Goal: Navigation & Orientation: Find specific page/section

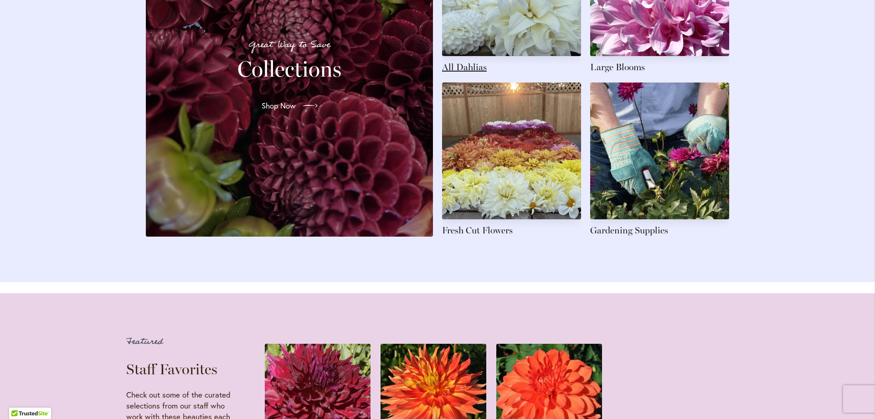
scroll to position [1293, 0]
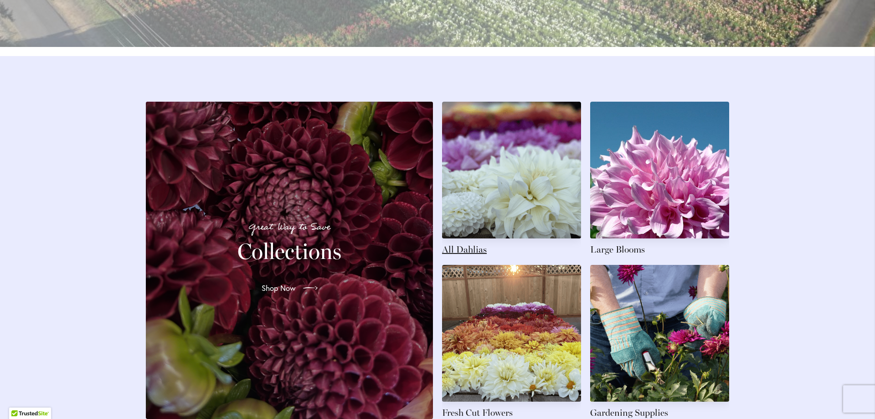
click at [463, 256] on link at bounding box center [511, 179] width 139 height 154
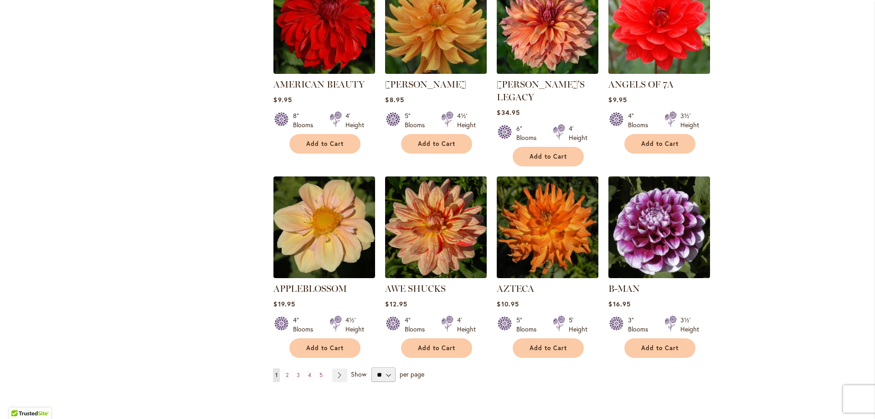
scroll to position [729, 0]
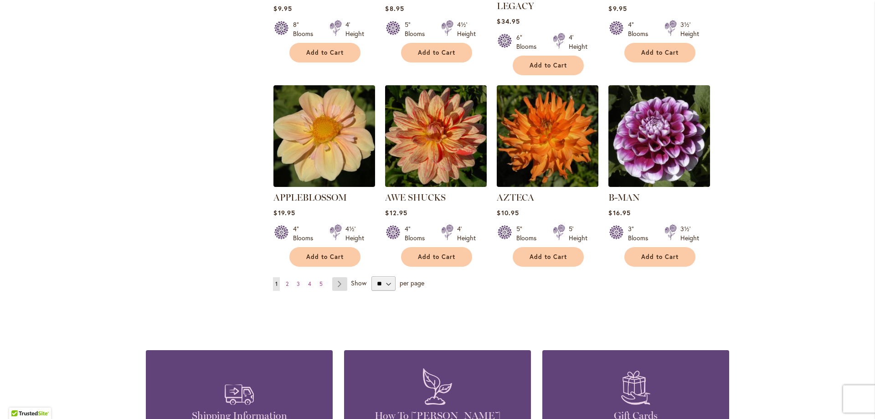
click at [334, 277] on link "Page Next" at bounding box center [339, 284] width 15 height 14
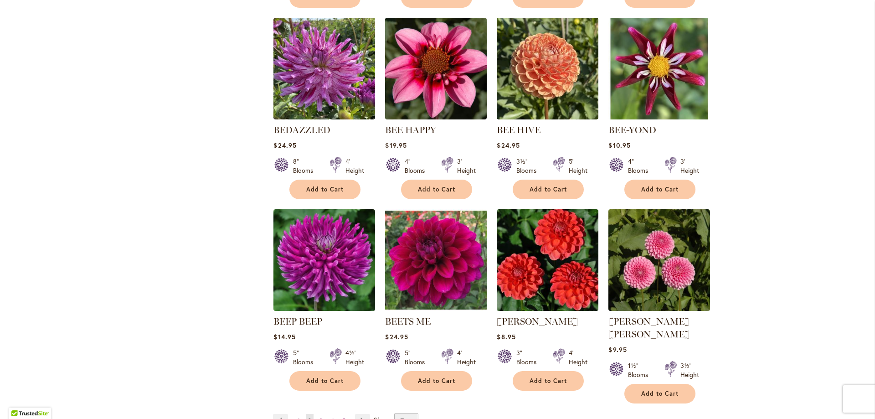
scroll to position [638, 0]
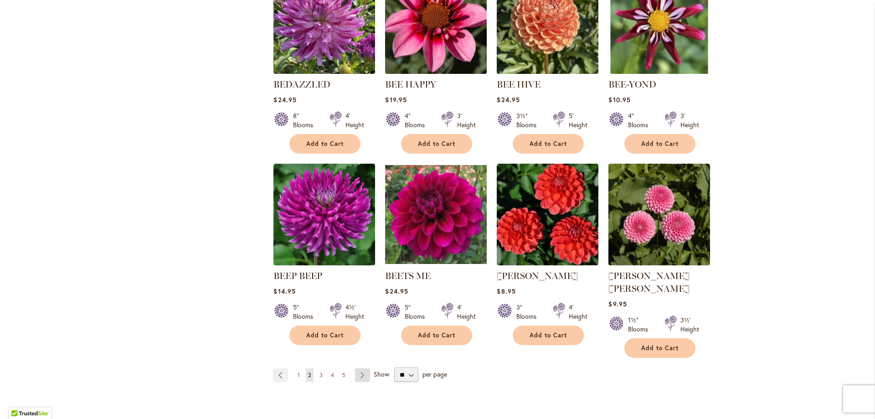
click at [357, 368] on link "Page Next" at bounding box center [362, 375] width 15 height 14
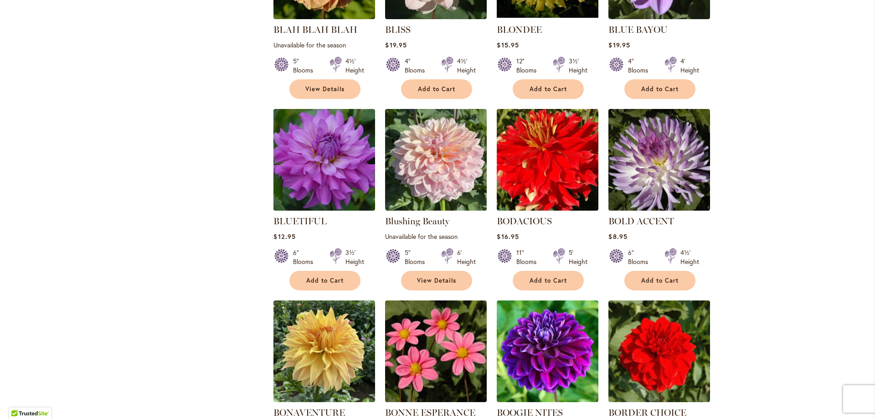
scroll to position [638, 0]
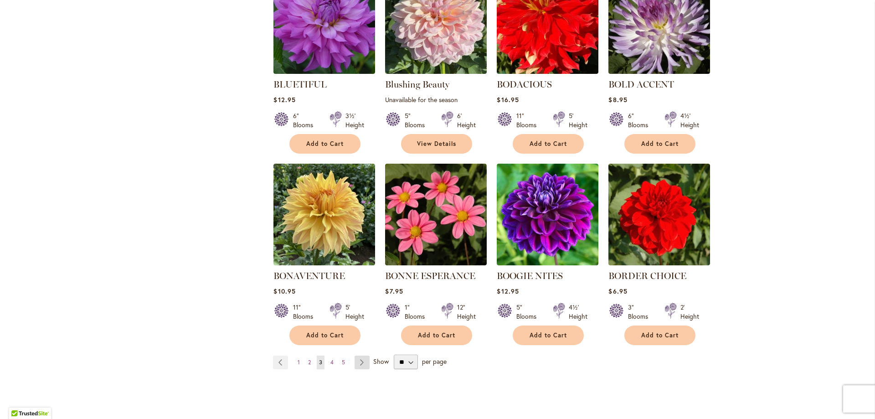
click at [355, 361] on link "Page Next" at bounding box center [361, 362] width 15 height 14
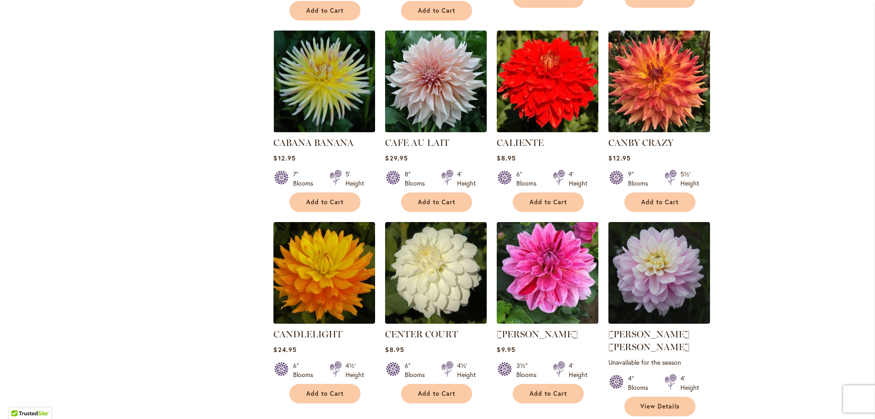
scroll to position [729, 0]
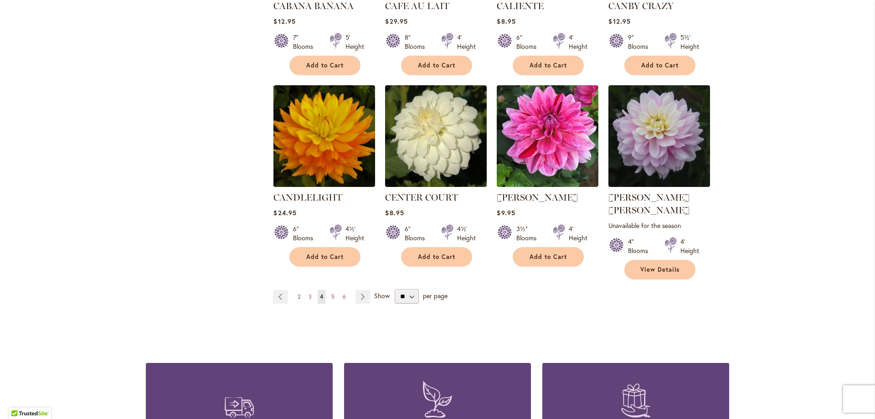
click at [295, 290] on link "Page 2" at bounding box center [298, 297] width 7 height 14
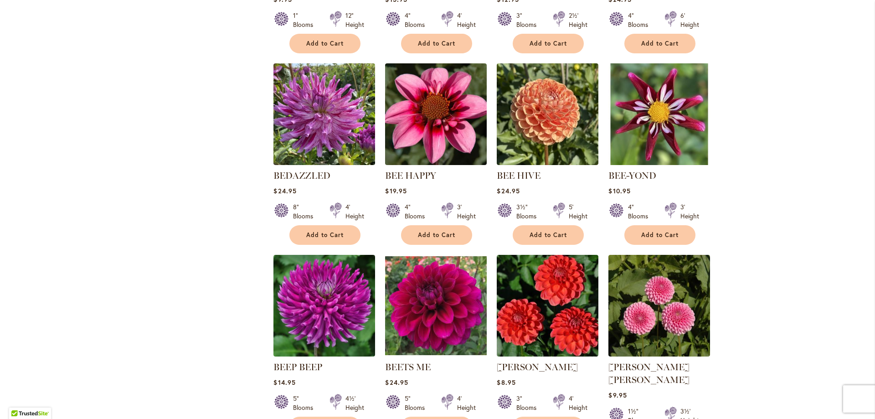
scroll to position [683, 0]
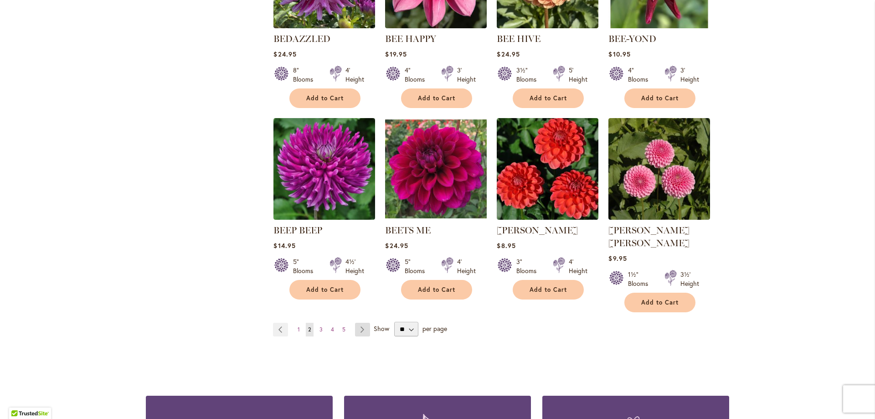
click at [355, 322] on link "Page Next" at bounding box center [362, 329] width 15 height 14
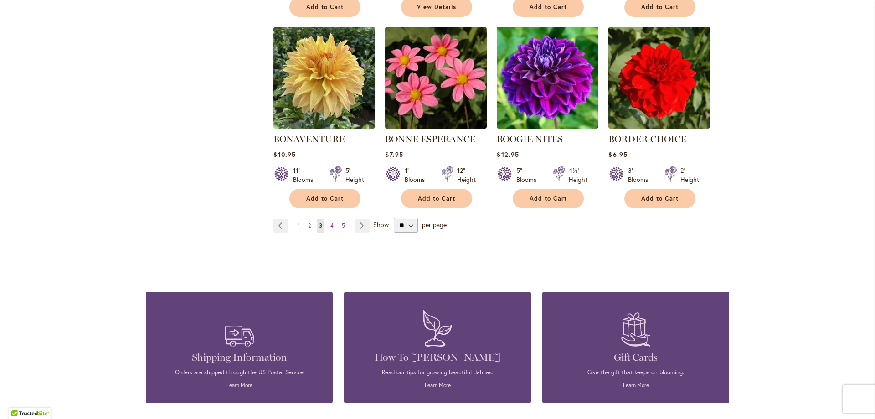
scroll to position [729, 0]
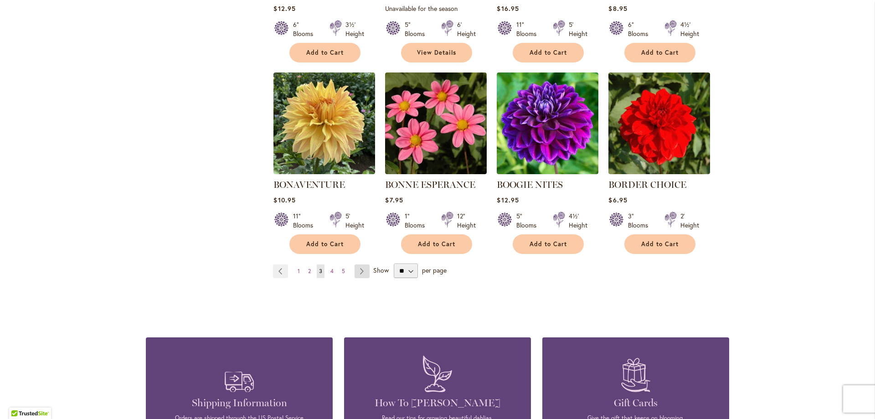
click at [354, 269] on link "Page Next" at bounding box center [361, 271] width 15 height 14
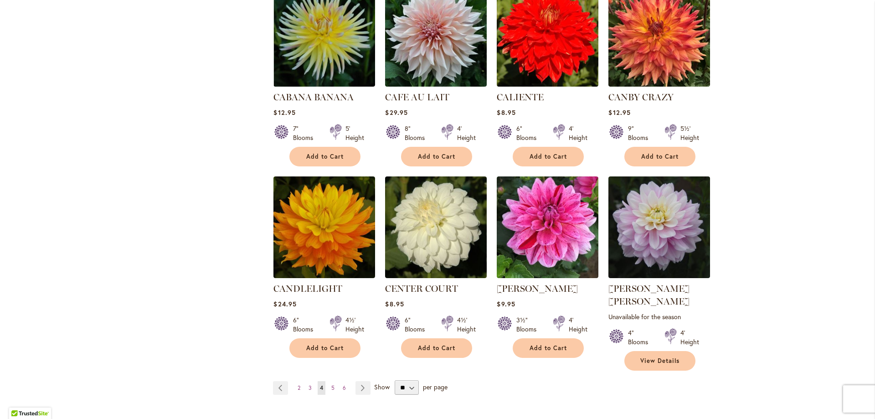
scroll to position [683, 0]
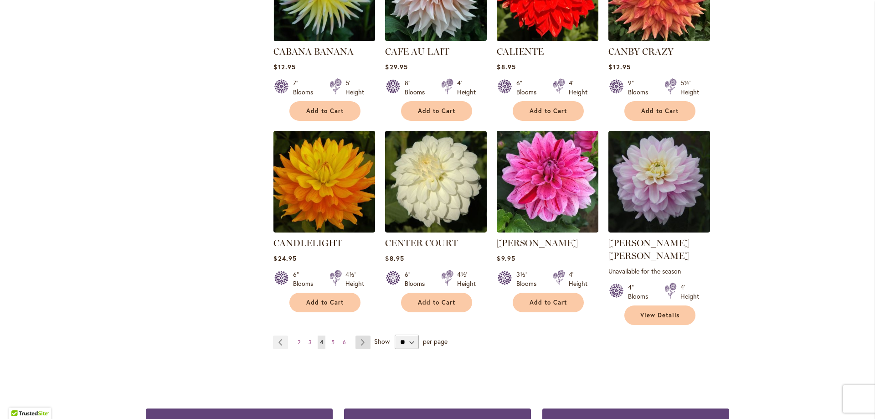
click at [360, 335] on link "Page Next" at bounding box center [362, 342] width 15 height 14
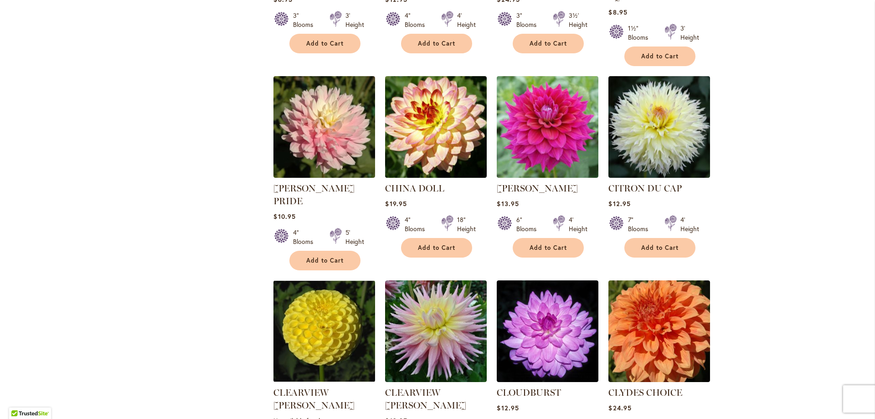
scroll to position [683, 0]
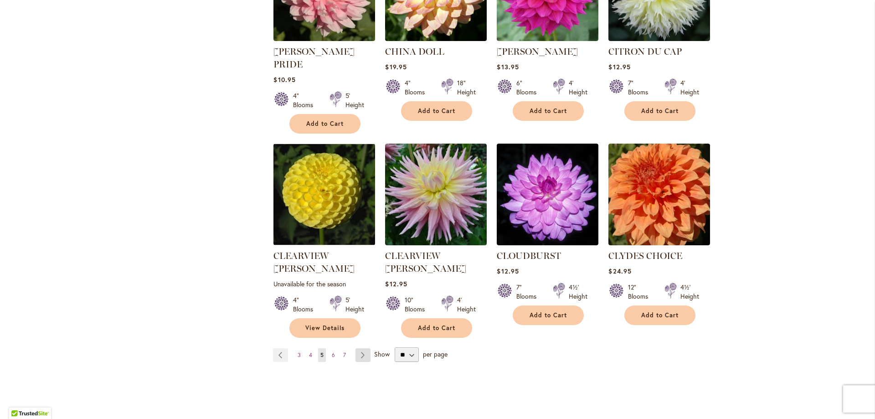
click at [357, 348] on link "Page Next" at bounding box center [362, 355] width 15 height 14
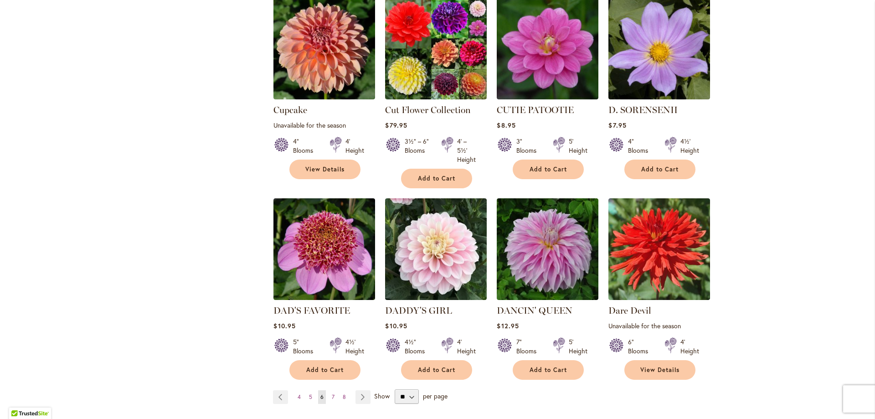
scroll to position [729, 0]
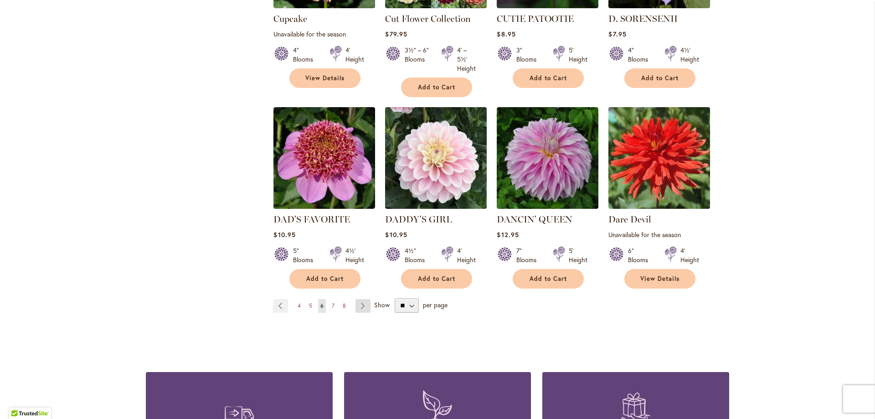
click at [360, 299] on link "Page Next" at bounding box center [362, 306] width 15 height 14
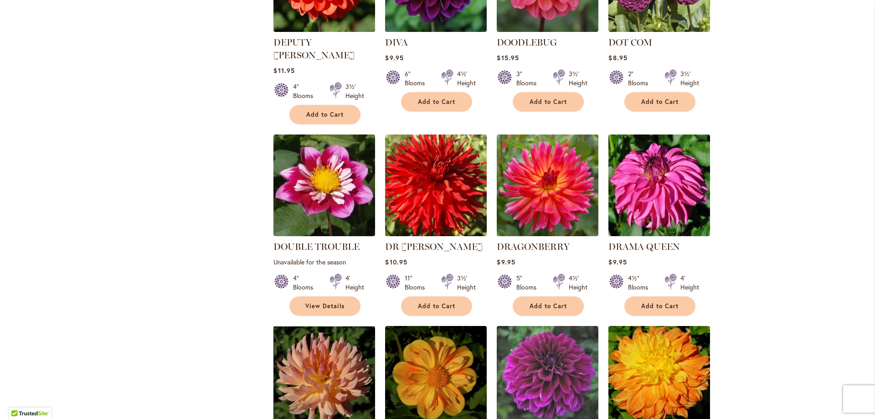
scroll to position [638, 0]
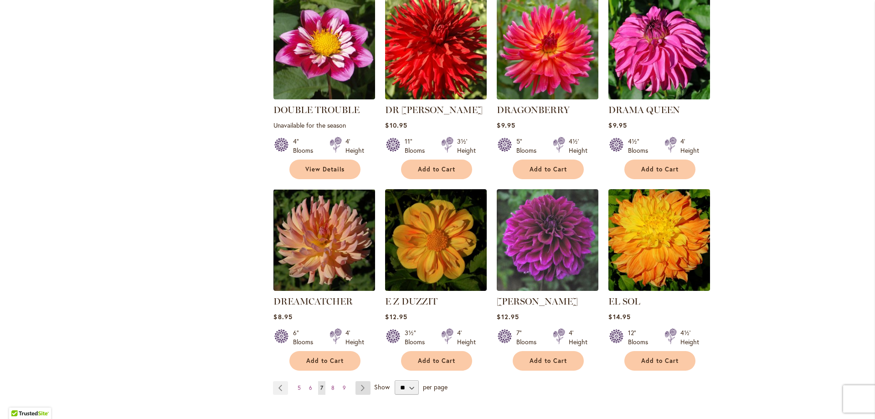
click at [361, 381] on link "Page Next" at bounding box center [362, 388] width 15 height 14
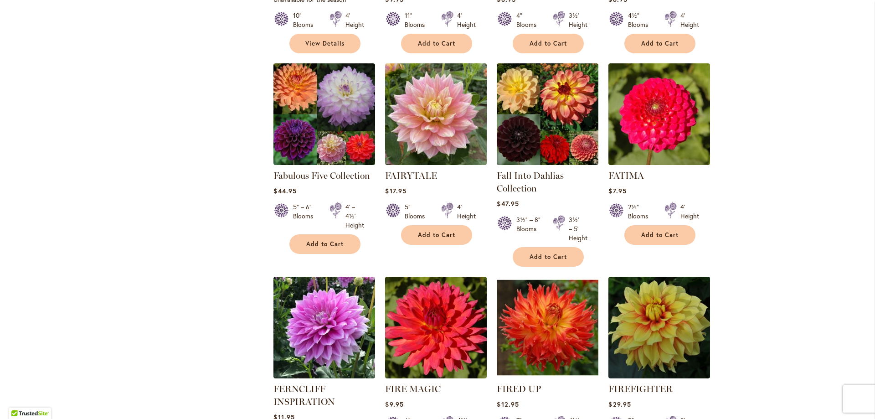
scroll to position [638, 0]
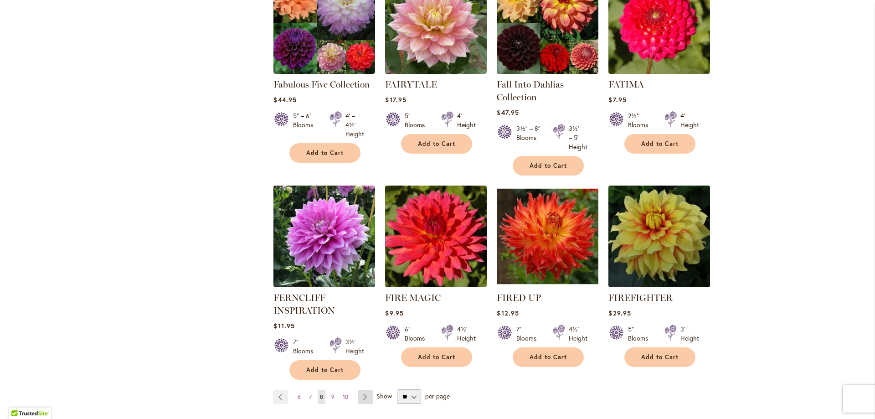
click at [365, 396] on link "Page Next" at bounding box center [365, 397] width 15 height 14
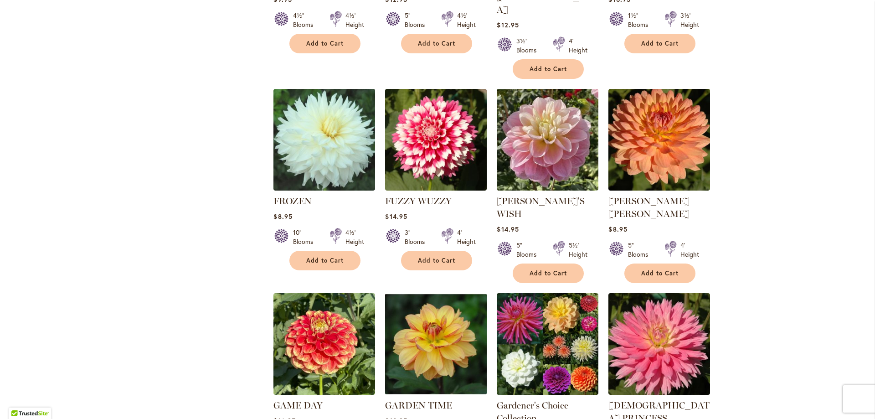
scroll to position [638, 0]
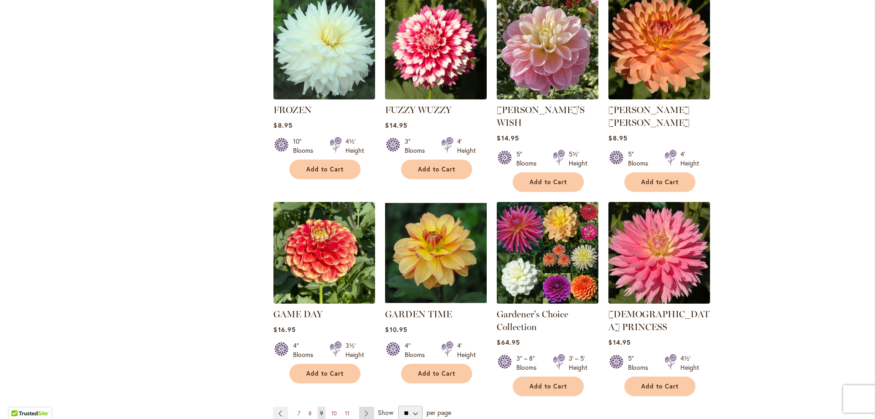
click at [366, 406] on link "Page Next" at bounding box center [366, 413] width 15 height 14
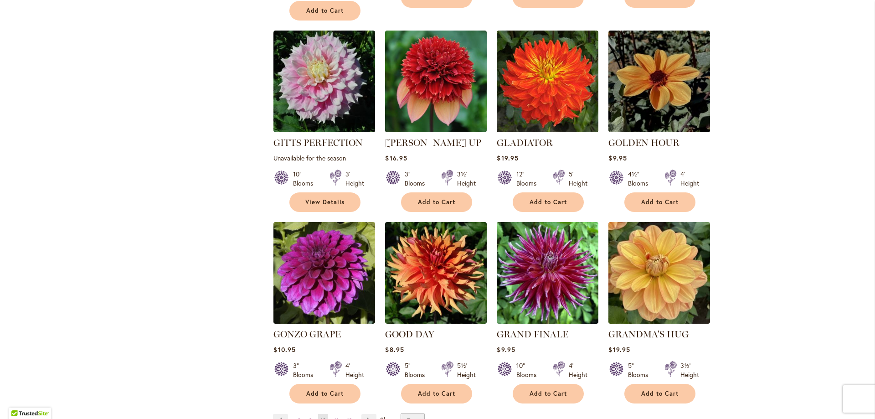
scroll to position [729, 0]
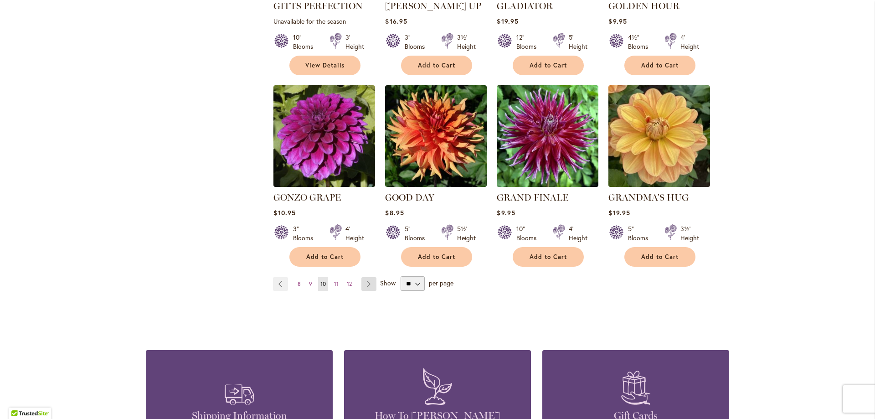
click at [365, 277] on link "Page Next" at bounding box center [368, 284] width 15 height 14
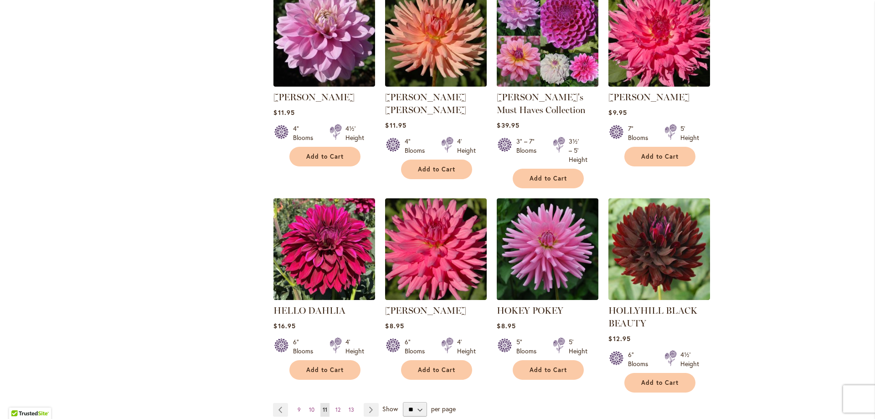
scroll to position [820, 0]
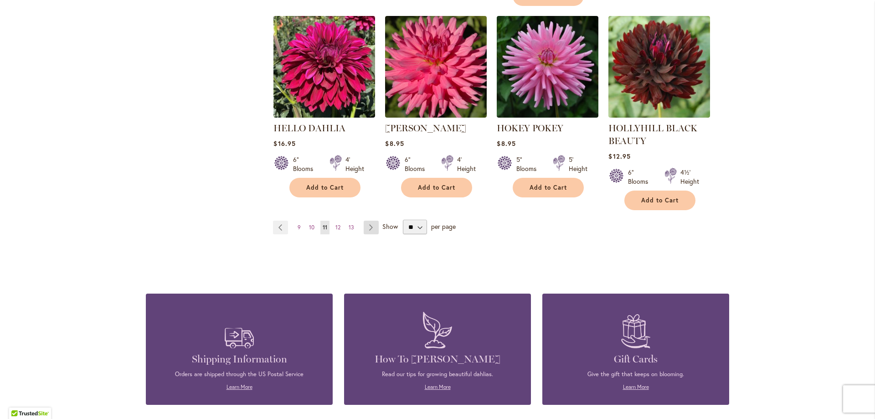
click at [364, 227] on link "Page Next" at bounding box center [370, 227] width 15 height 14
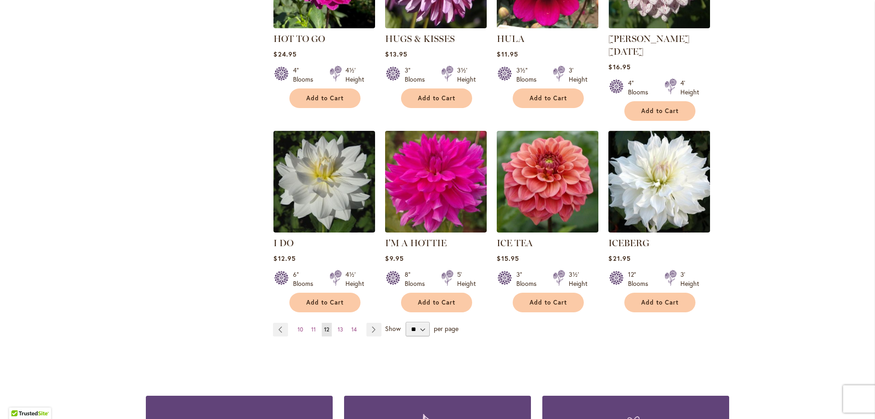
scroll to position [729, 0]
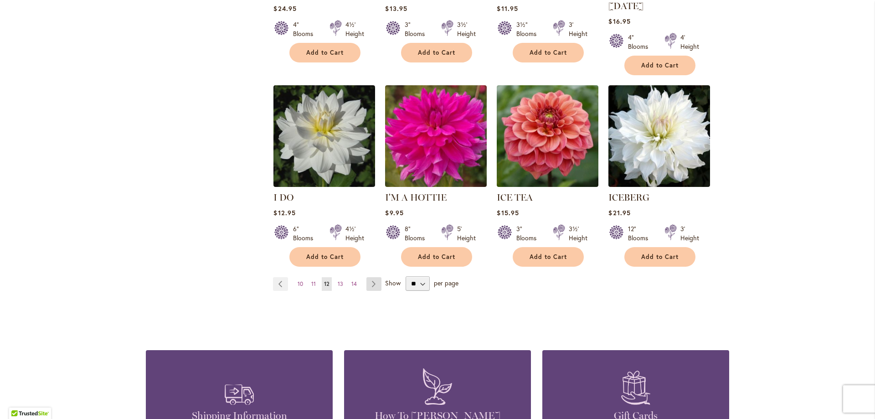
click at [367, 277] on link "Page Next" at bounding box center [373, 284] width 15 height 14
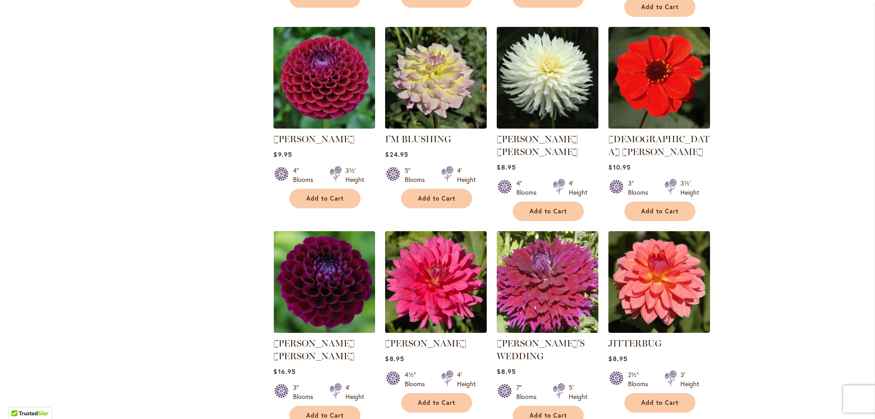
scroll to position [774, 0]
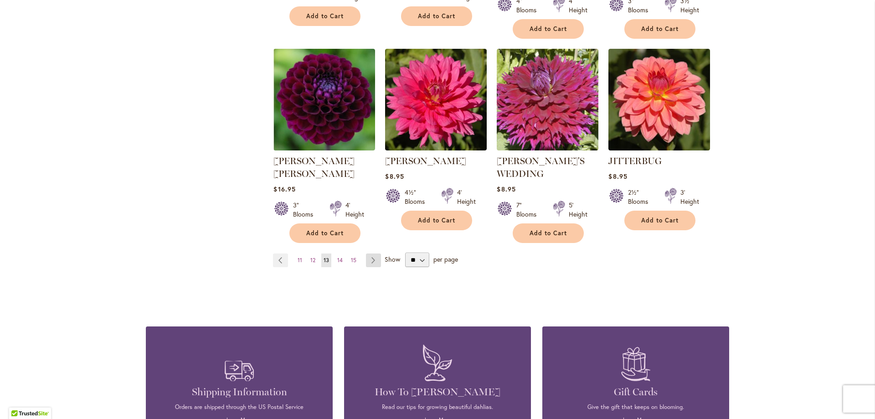
click at [367, 253] on link "Page Next" at bounding box center [373, 260] width 15 height 14
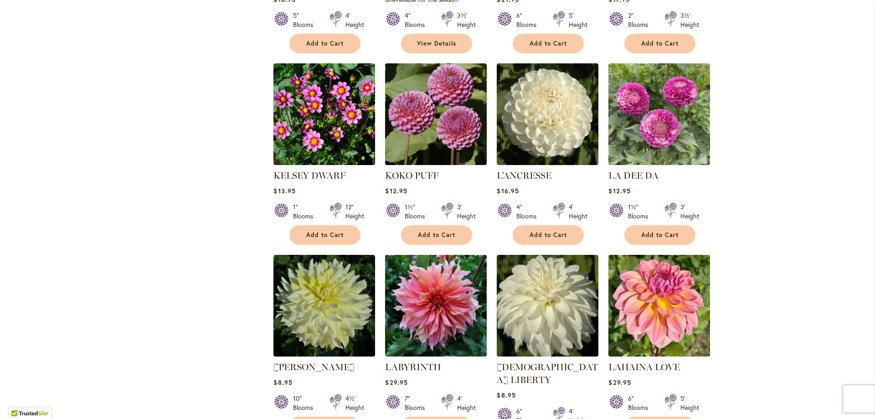
scroll to position [683, 0]
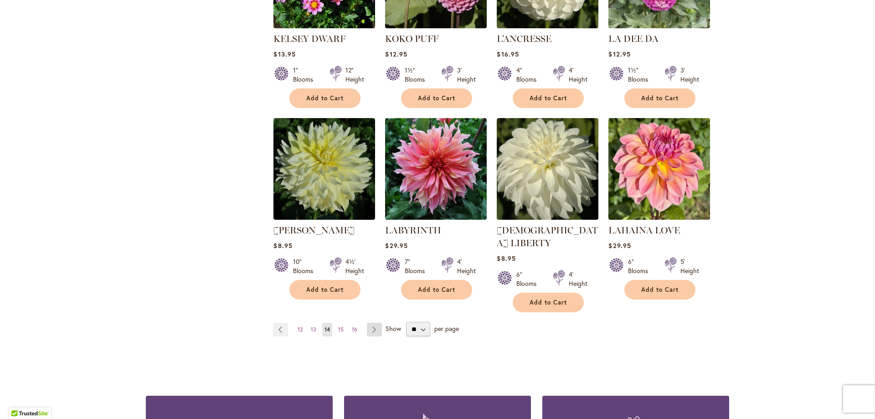
click at [369, 322] on link "Page Next" at bounding box center [374, 329] width 15 height 14
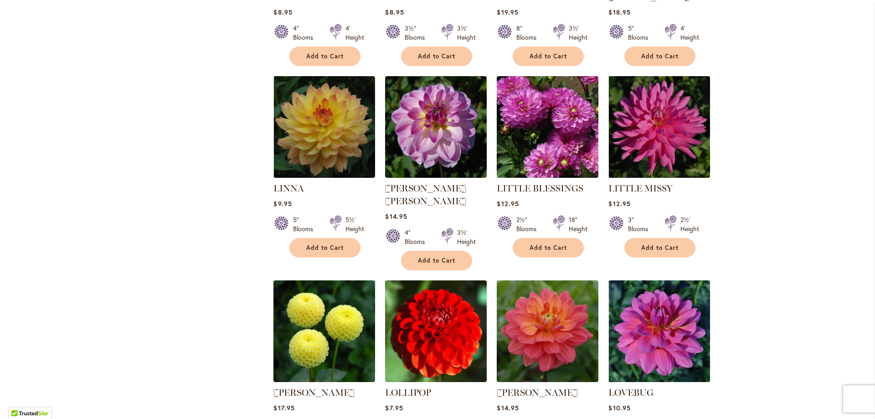
scroll to position [683, 0]
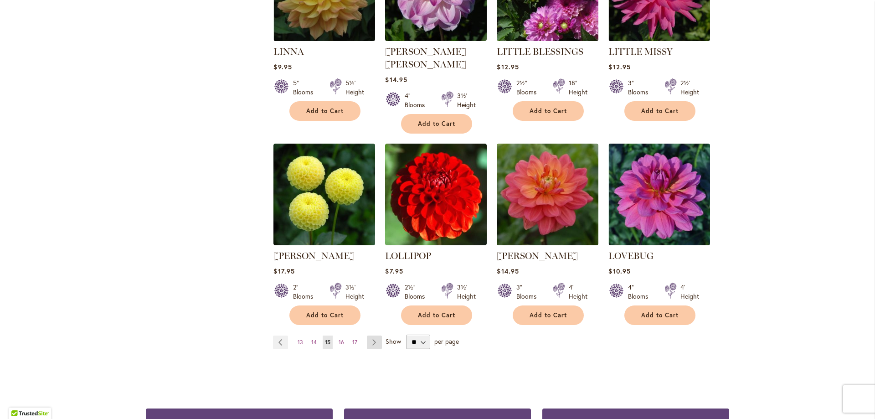
click at [368, 335] on link "Page Next" at bounding box center [374, 342] width 15 height 14
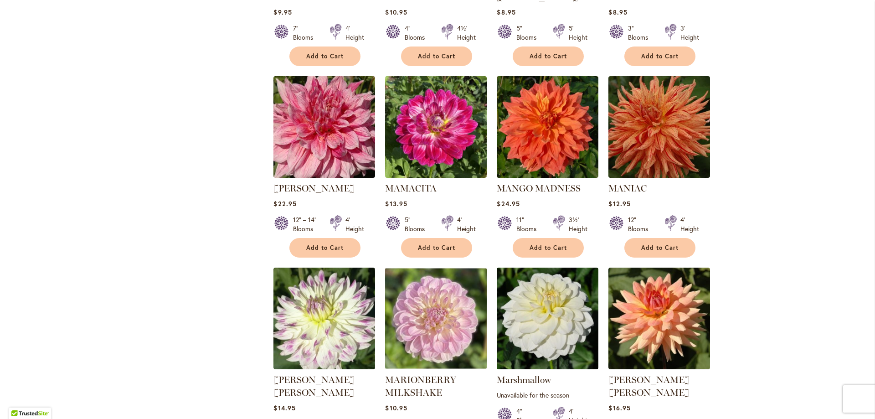
scroll to position [638, 0]
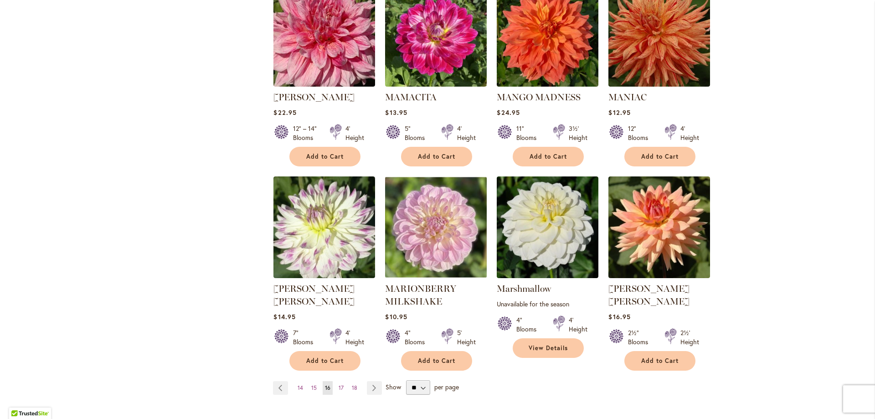
click at [367, 381] on link "Page Next" at bounding box center [374, 388] width 15 height 14
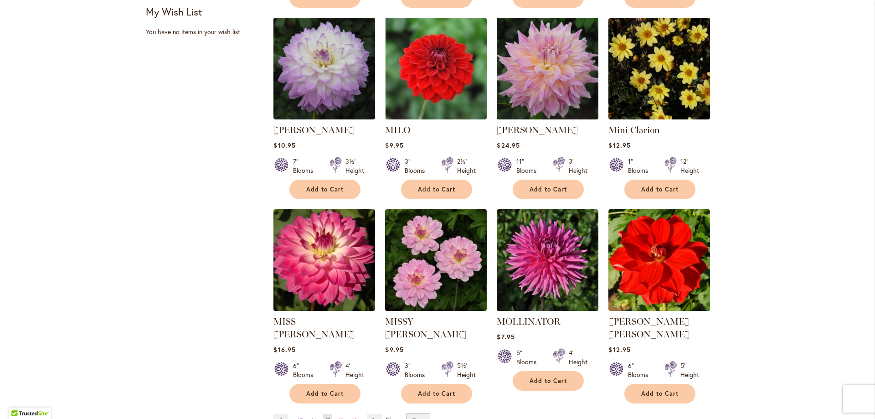
scroll to position [638, 0]
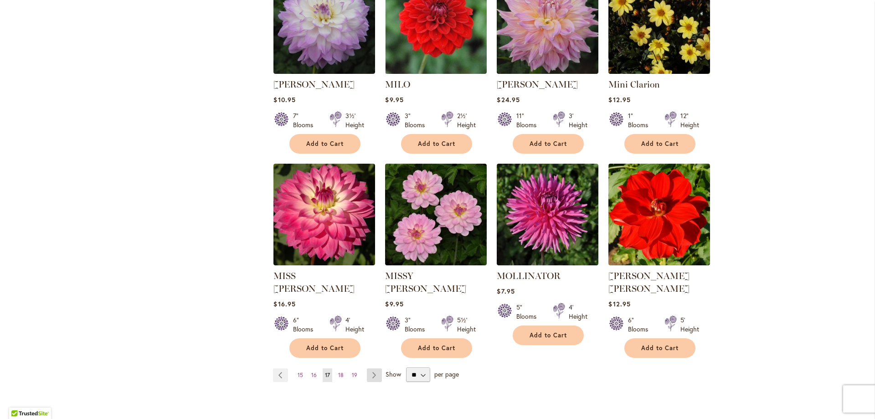
click at [370, 368] on link "Page Next" at bounding box center [374, 375] width 15 height 14
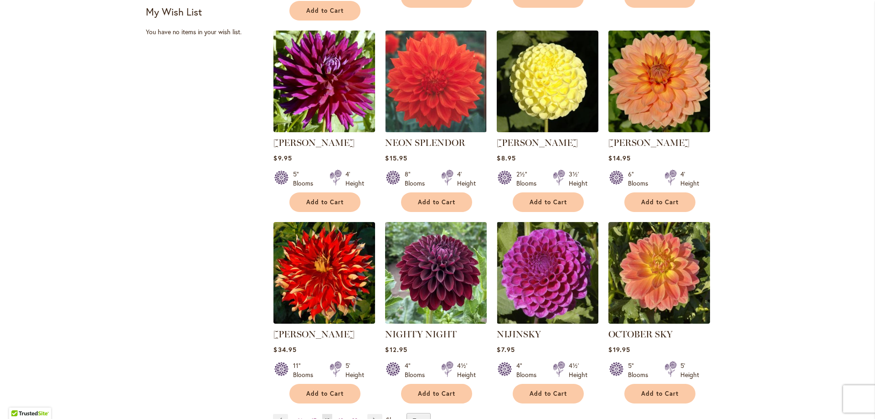
scroll to position [683, 0]
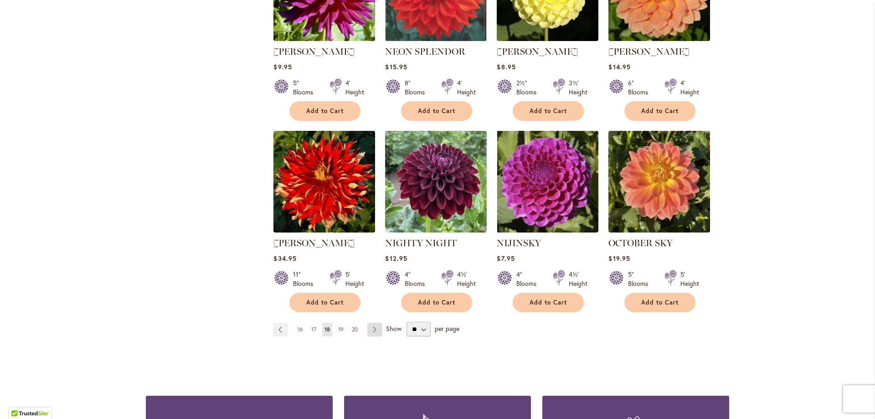
click at [374, 322] on link "Page Next" at bounding box center [374, 329] width 15 height 14
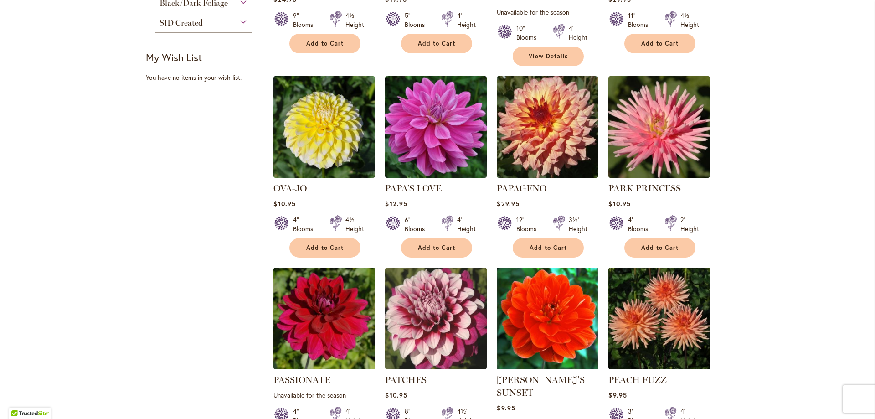
scroll to position [638, 0]
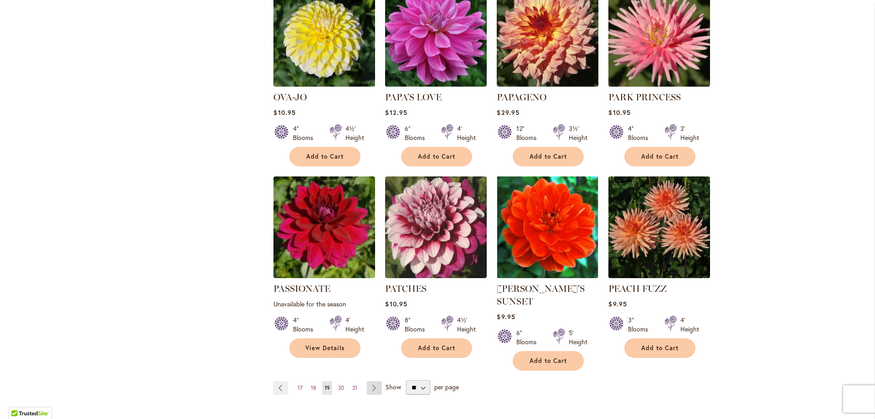
click at [369, 381] on link "Page Next" at bounding box center [374, 388] width 15 height 14
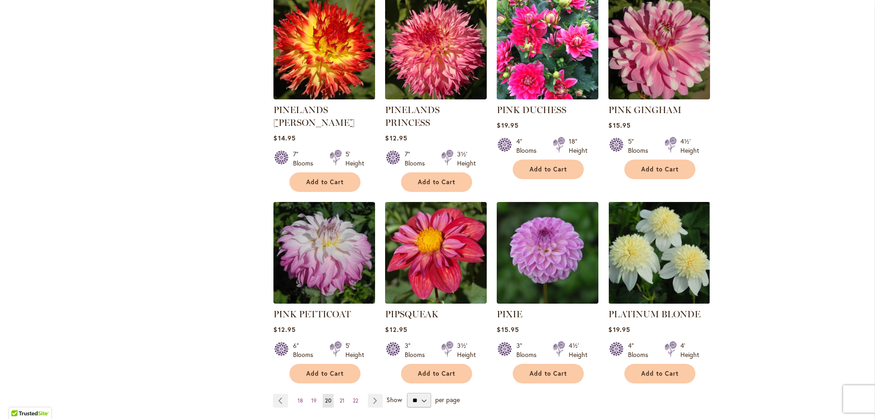
scroll to position [774, 0]
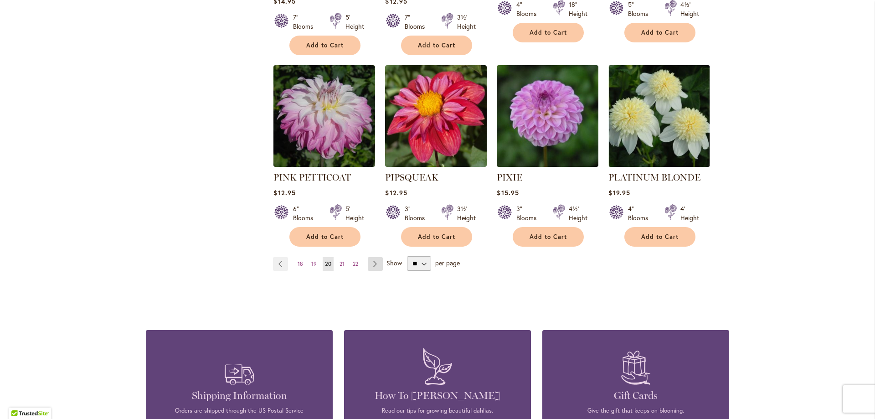
click at [368, 257] on link "Page Next" at bounding box center [375, 264] width 15 height 14
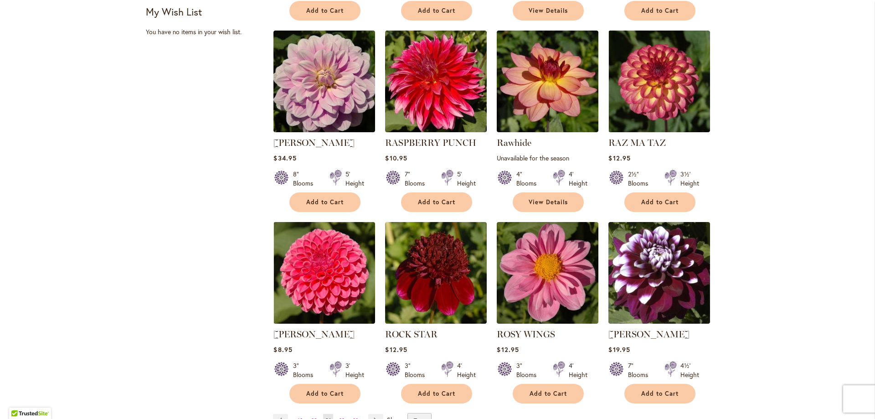
scroll to position [638, 0]
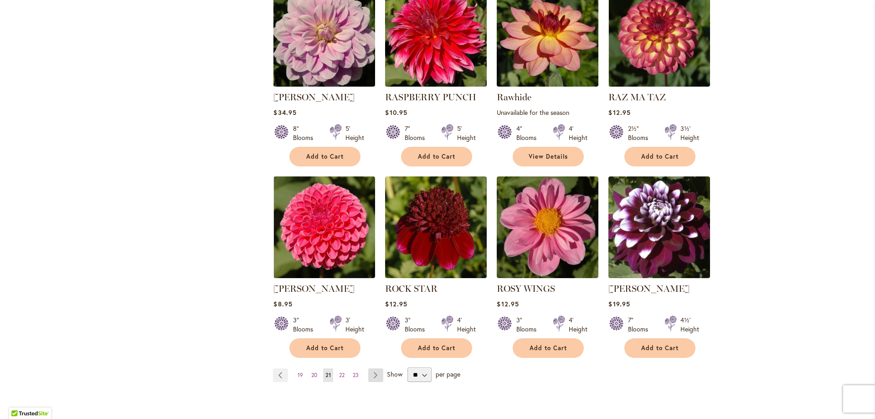
click at [373, 373] on link "Page Next" at bounding box center [375, 375] width 15 height 14
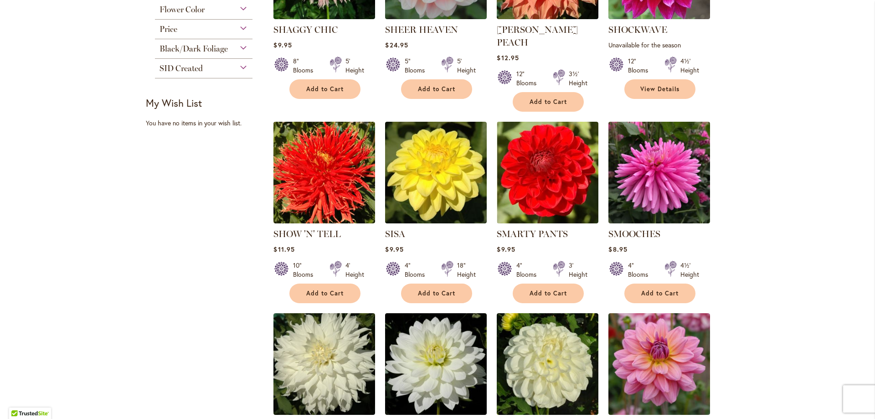
scroll to position [683, 0]
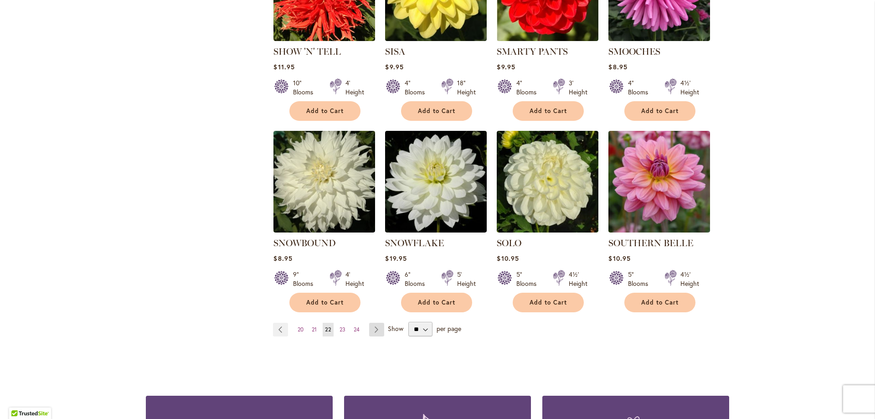
click at [374, 322] on link "Page Next" at bounding box center [376, 329] width 15 height 14
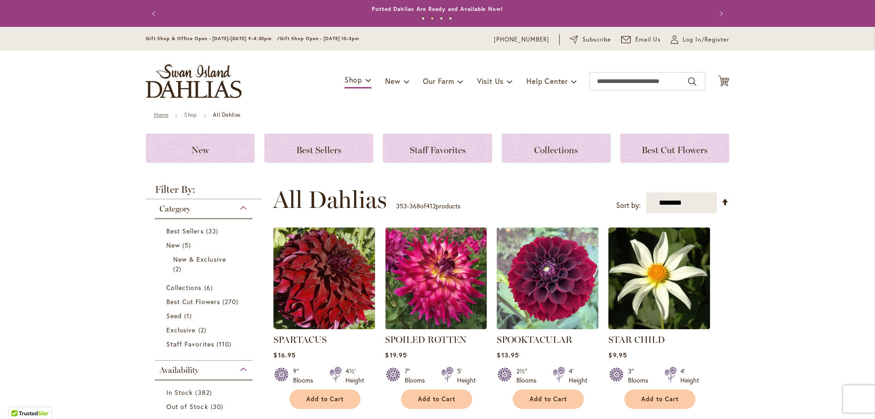
click at [158, 114] on link "Home" at bounding box center [161, 114] width 14 height 7
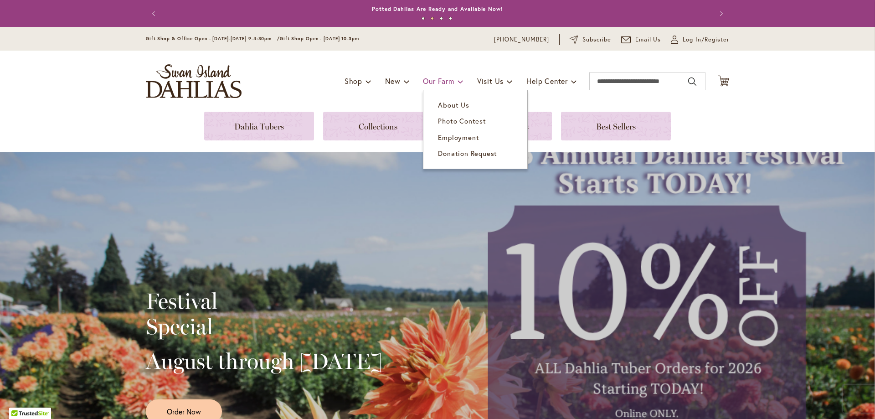
click at [451, 83] on link "Our Farm" at bounding box center [443, 80] width 40 height 17
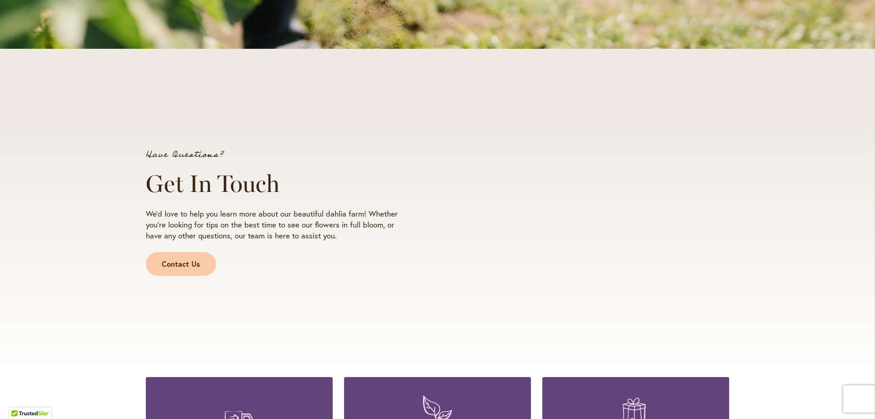
scroll to position [820, 0]
